Goal: Information Seeking & Learning: Learn about a topic

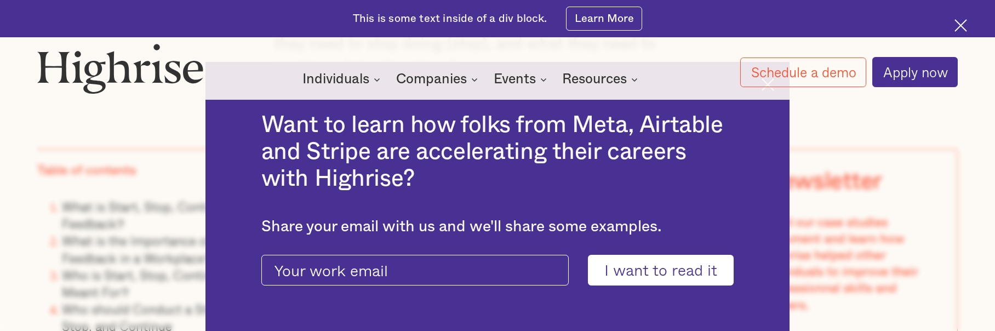
scroll to position [1096, 0]
click at [952, 32] on div "This is some text inside of a div block. Learn More" at bounding box center [497, 18] width 995 height 37
click at [954, 27] on img at bounding box center [960, 25] width 13 height 13
click at [958, 25] on img at bounding box center [960, 25] width 13 height 13
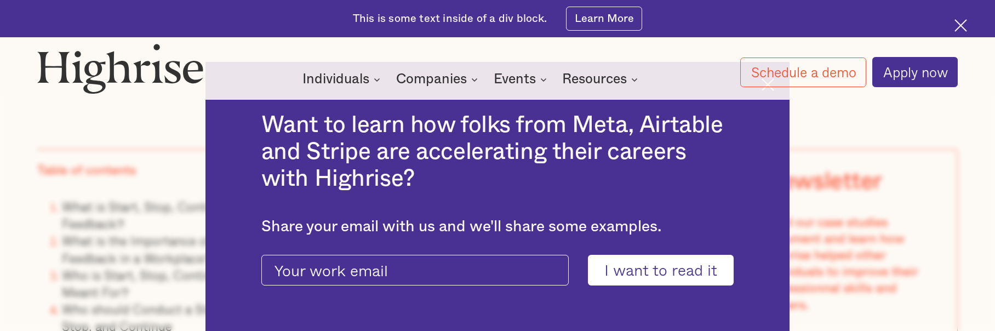
click at [961, 27] on img at bounding box center [960, 25] width 13 height 13
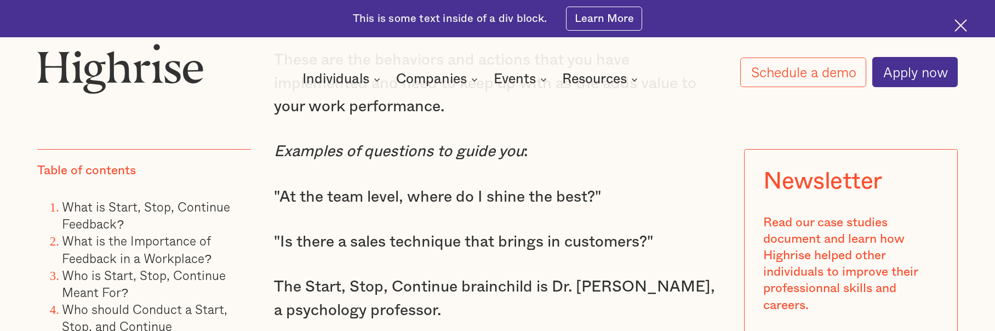
scroll to position [2410, 0]
